Goal: Information Seeking & Learning: Learn about a topic

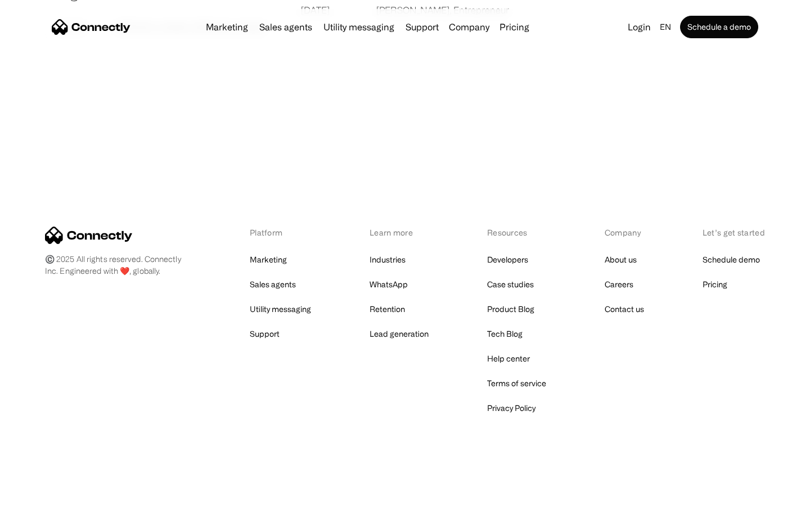
scroll to position [2160, 0]
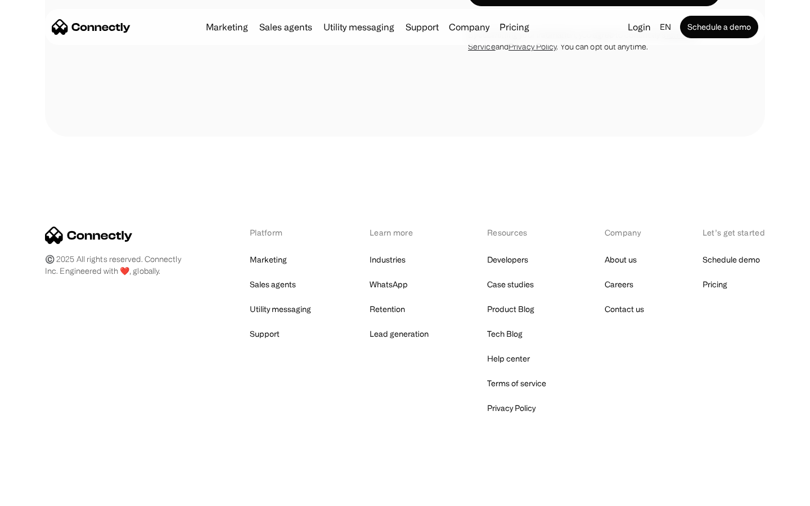
scroll to position [4411, 0]
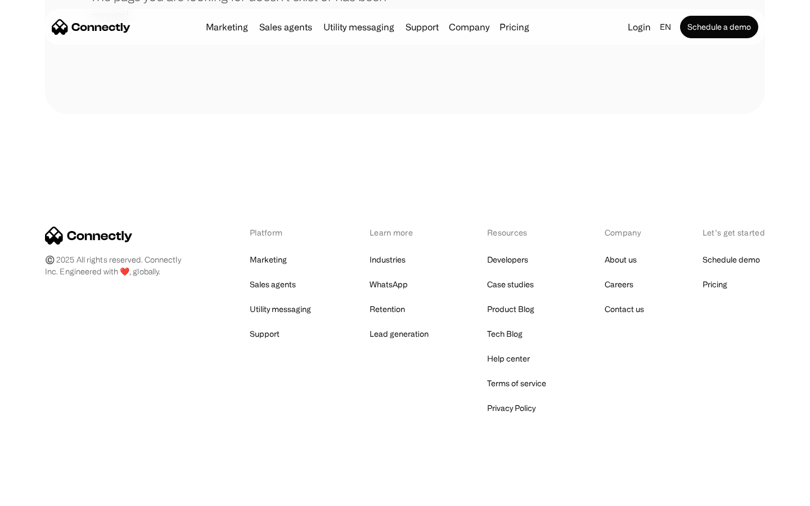
scroll to position [205, 0]
